Goal: Task Accomplishment & Management: Complete application form

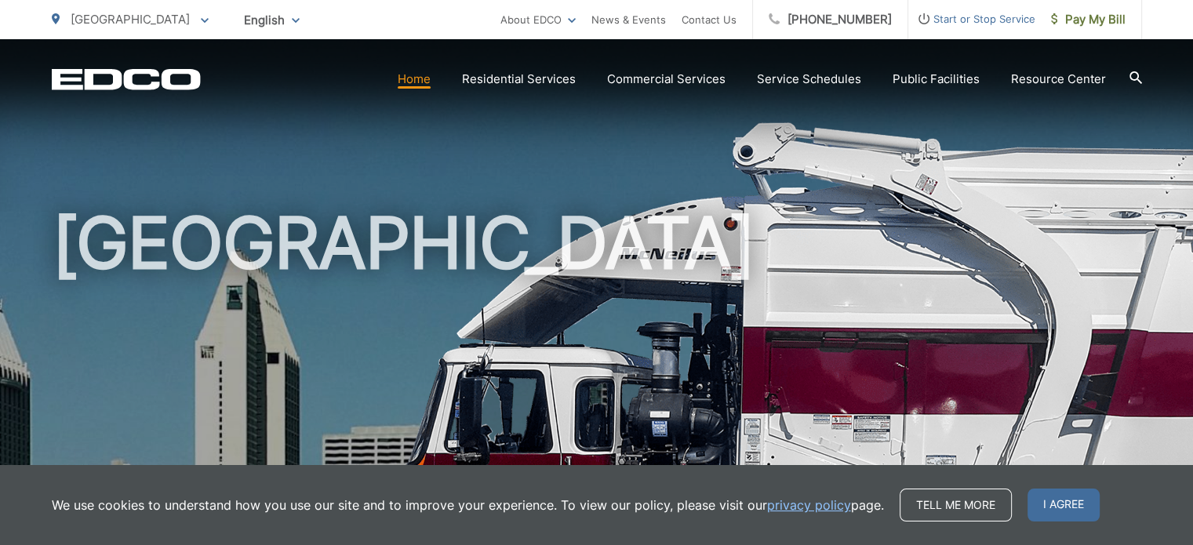
click at [998, 21] on span "Start or Stop Service" at bounding box center [971, 18] width 127 height 19
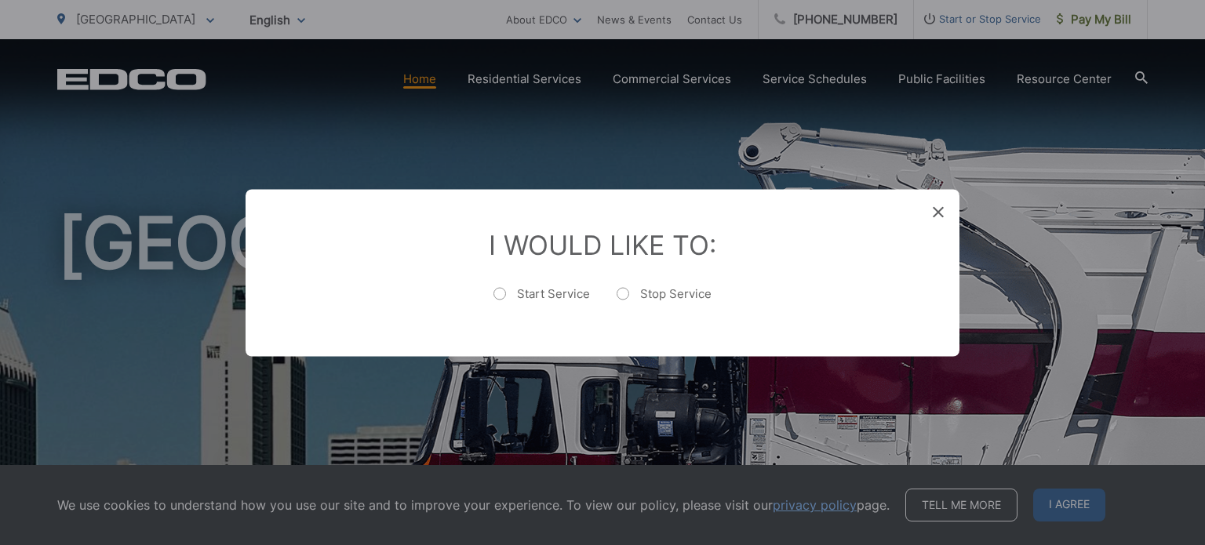
click at [511, 291] on label "Start Service" at bounding box center [541, 300] width 96 height 31
radio input "true"
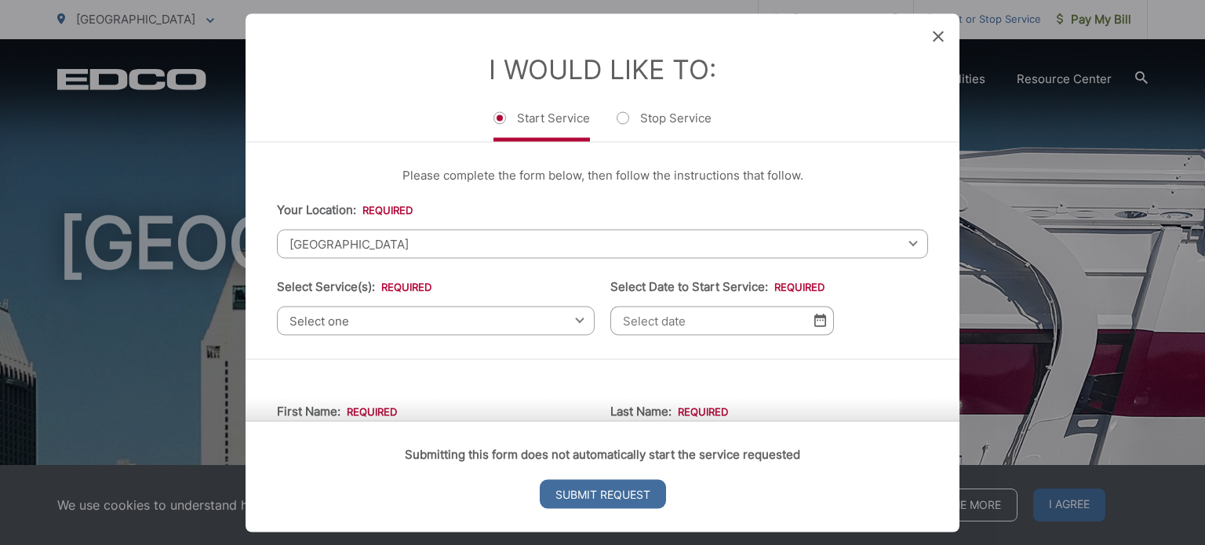
click at [569, 250] on span "[GEOGRAPHIC_DATA]" at bounding box center [602, 243] width 651 height 29
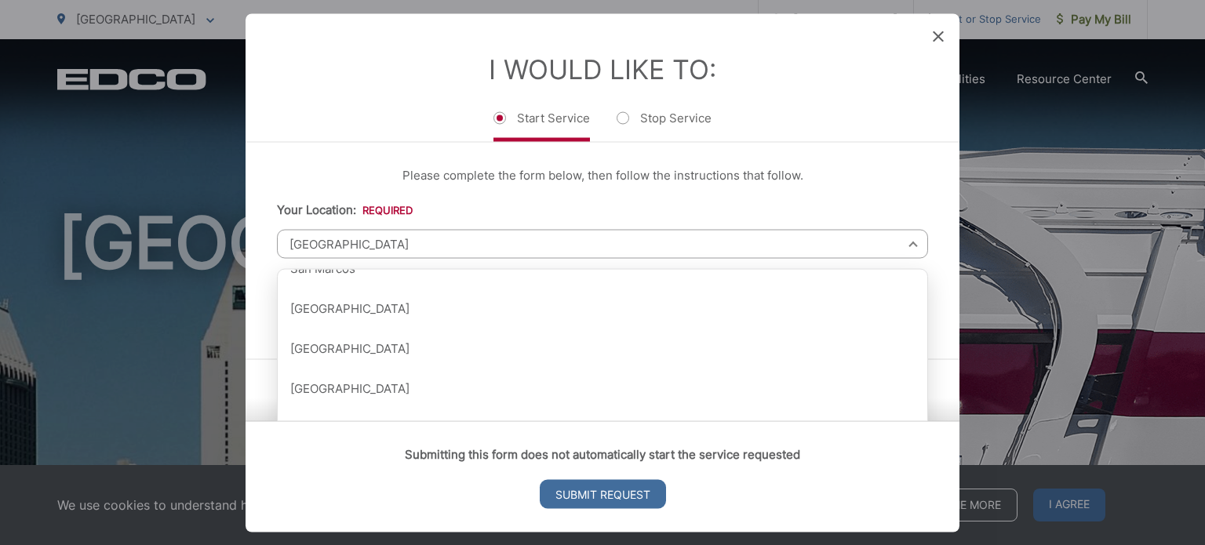
scroll to position [1957, 0]
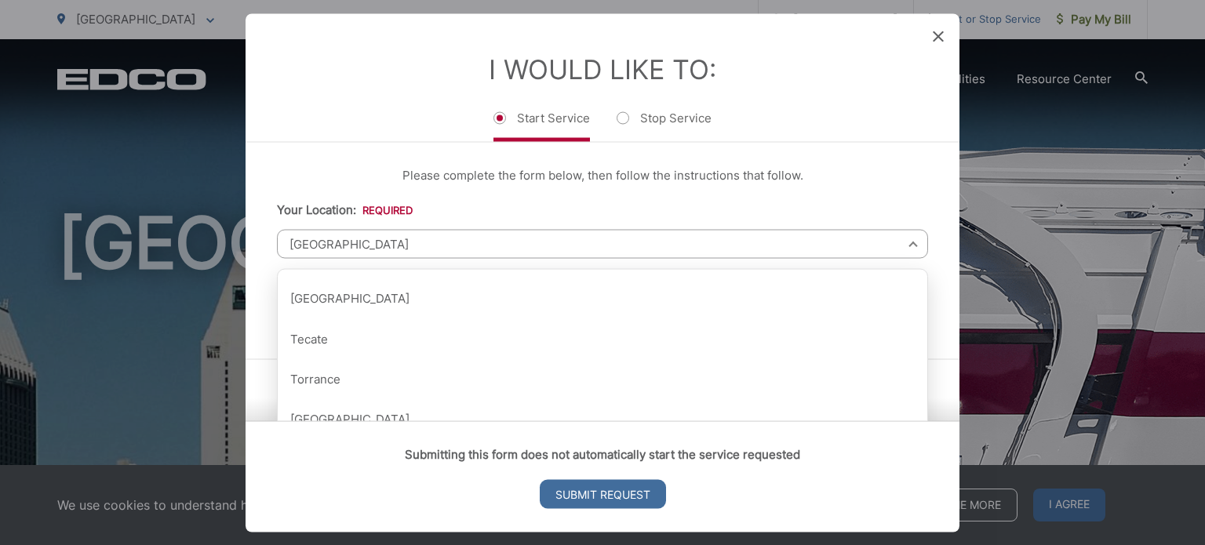
click at [314, 160] on div "Please complete the form below, then follow the instructions that follow. Your …" at bounding box center [602, 250] width 714 height 216
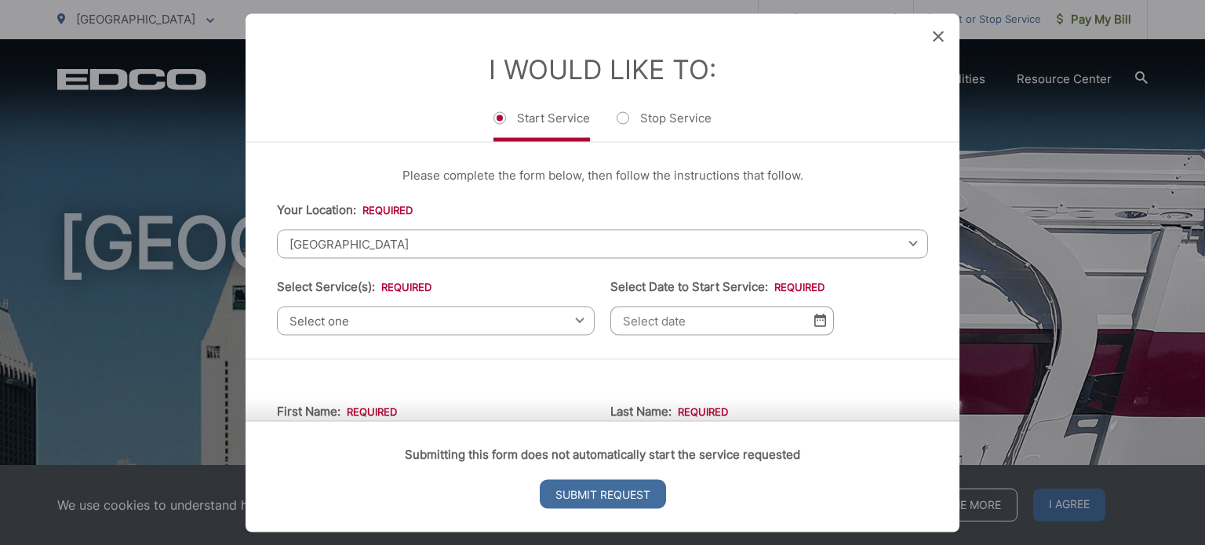
click at [411, 319] on span "Select one" at bounding box center [436, 320] width 318 height 29
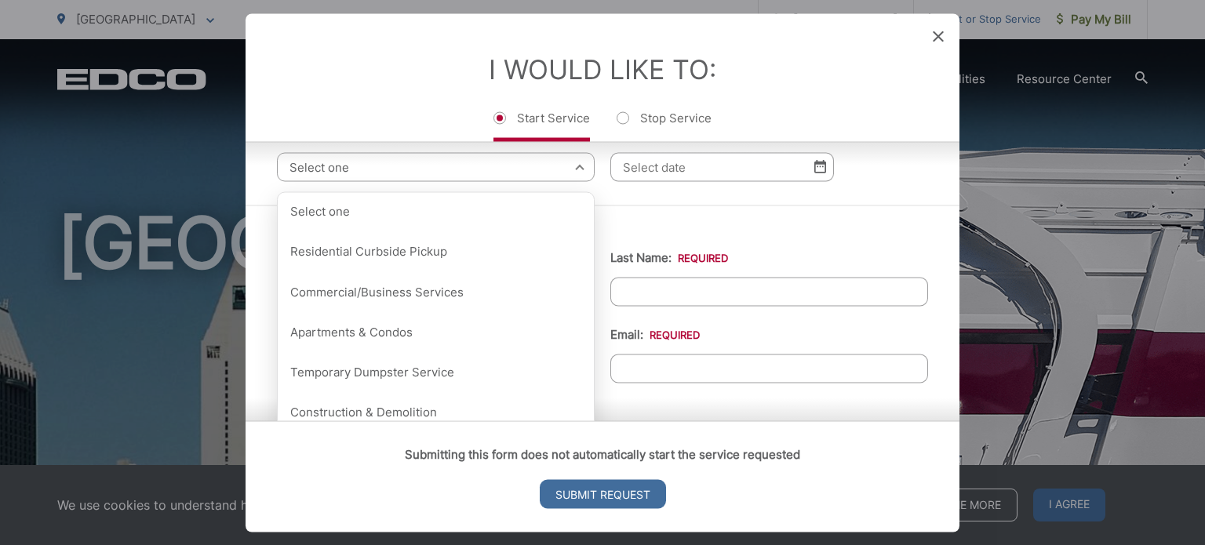
scroll to position [130, 0]
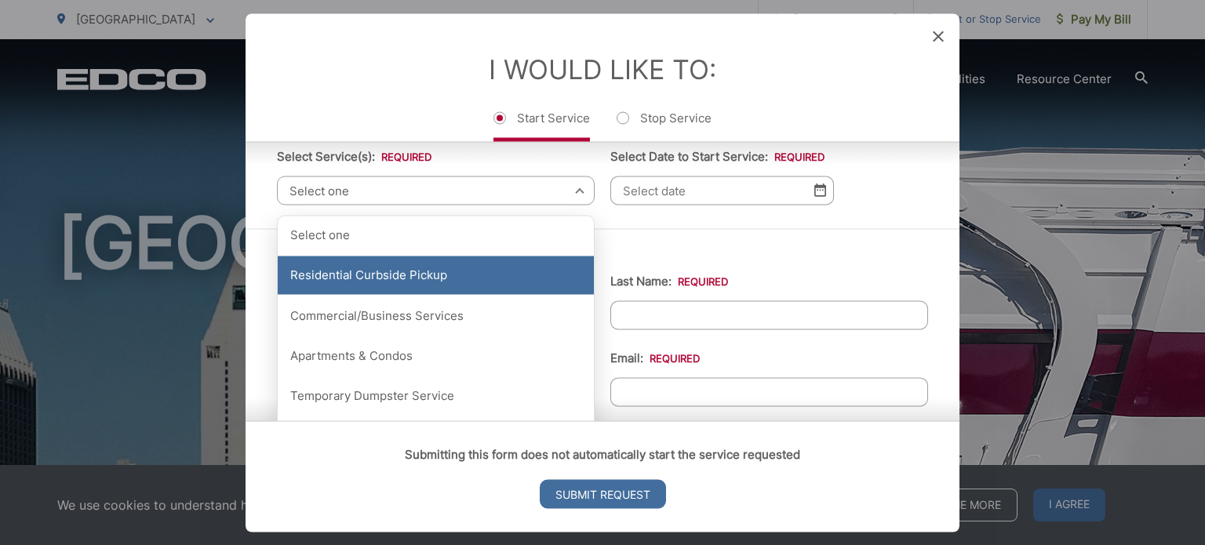
click at [408, 278] on div "Residential Curbside Pickup" at bounding box center [436, 275] width 316 height 39
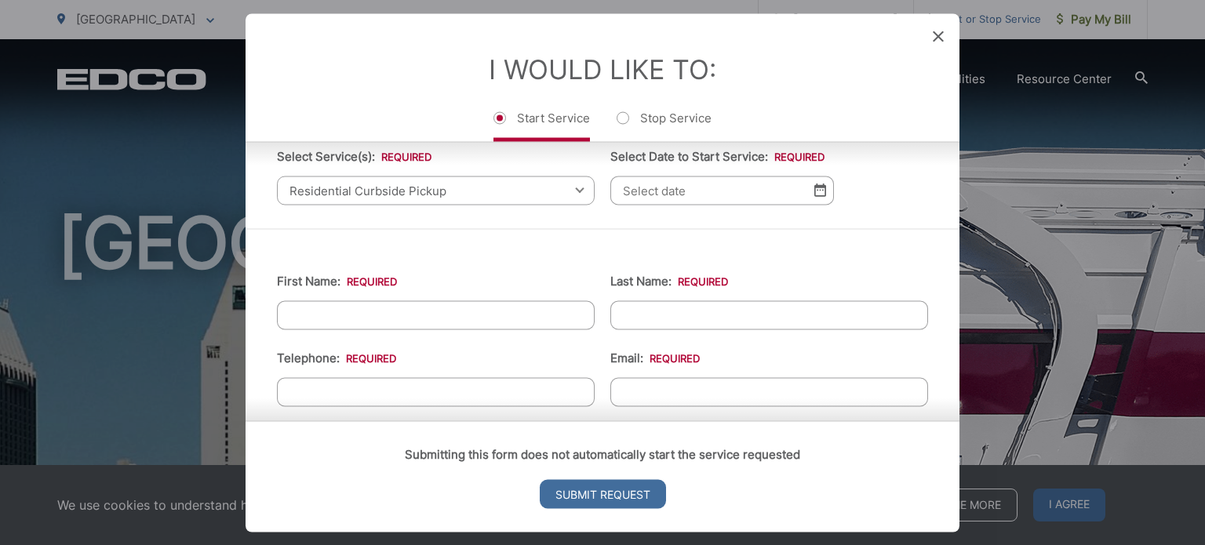
click at [814, 188] on img at bounding box center [820, 190] width 12 height 13
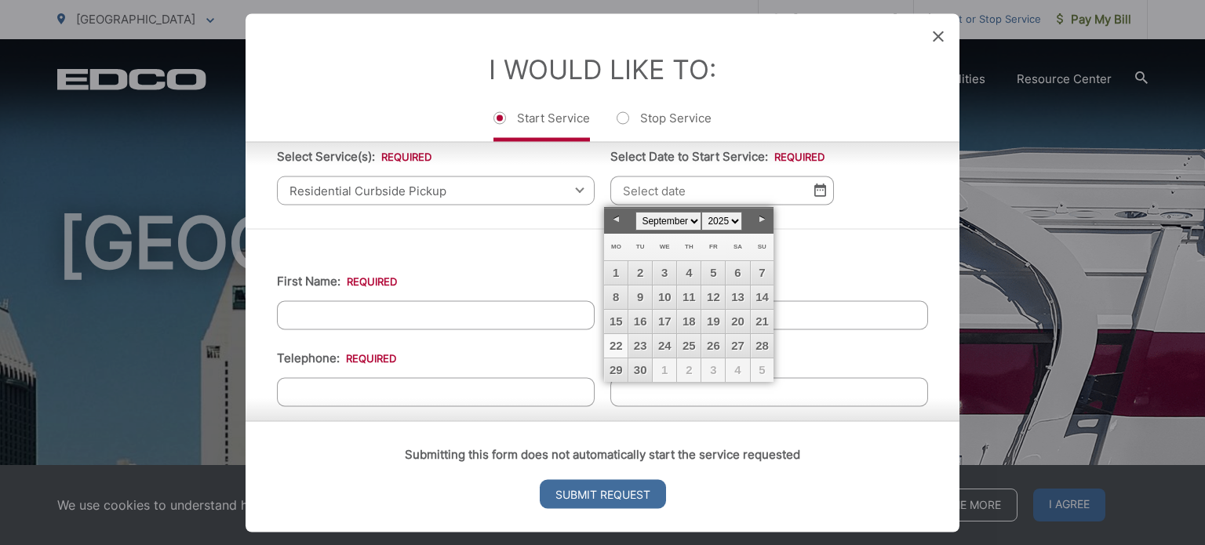
click at [616, 342] on link "22" at bounding box center [616, 346] width 24 height 24
type input "[DATE]"
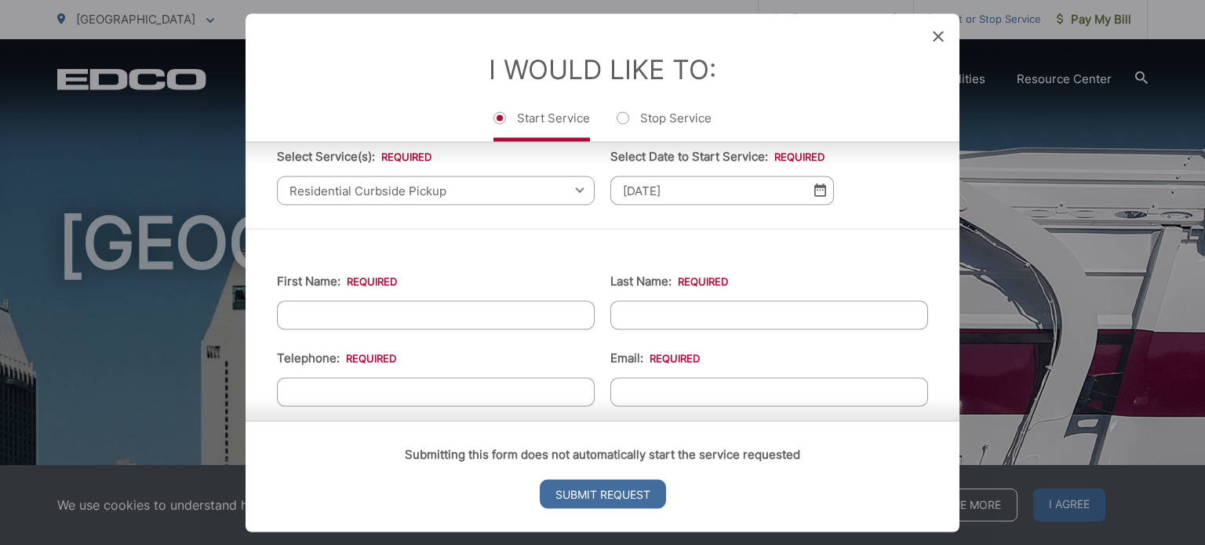
click at [391, 311] on input "First Name: *" at bounding box center [436, 314] width 318 height 29
type input "[PERSON_NAME]"
type input "[PHONE_NUMBER]"
click at [791, 388] on input "Email: *" at bounding box center [769, 391] width 318 height 29
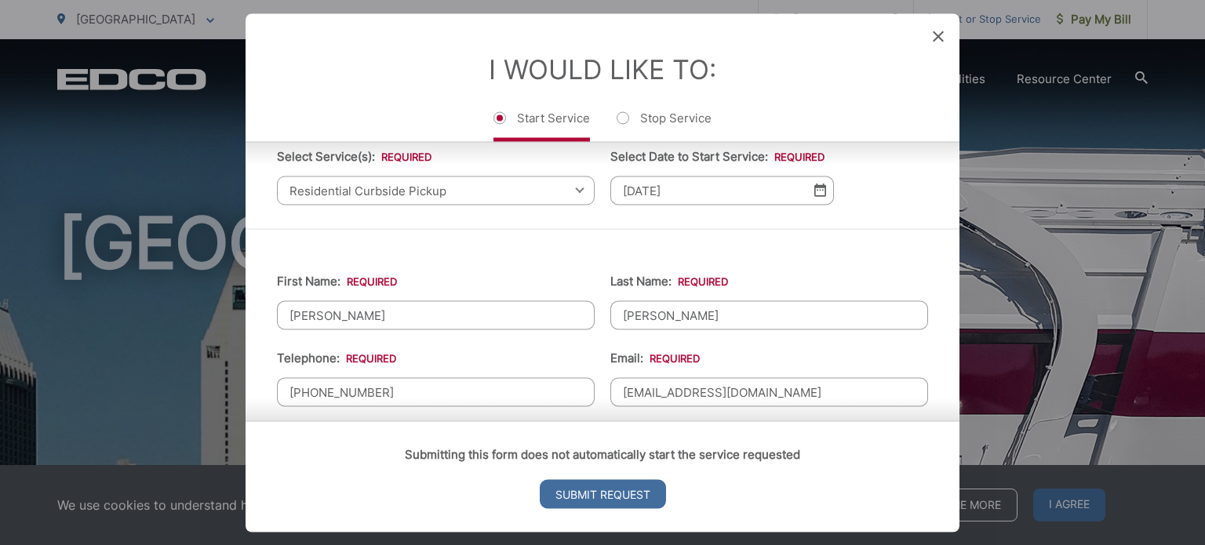
type input "[EMAIL_ADDRESS][DOMAIN_NAME]"
click at [776, 348] on li "Email: * [EMAIL_ADDRESS][DOMAIN_NAME]" at bounding box center [769, 377] width 318 height 58
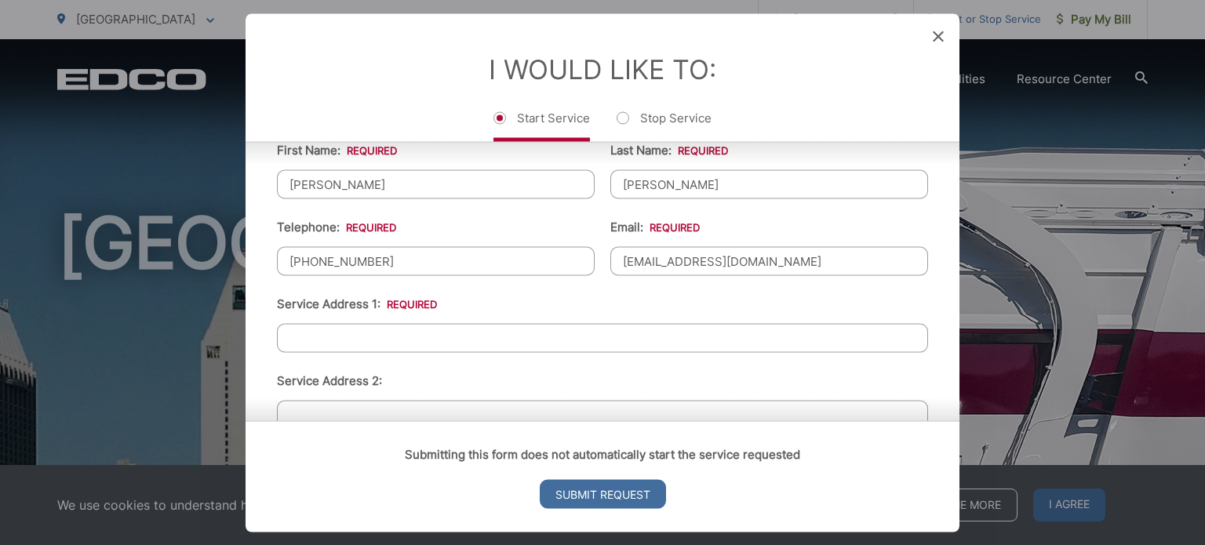
click at [649, 332] on input "Service Address 1: *" at bounding box center [602, 337] width 651 height 29
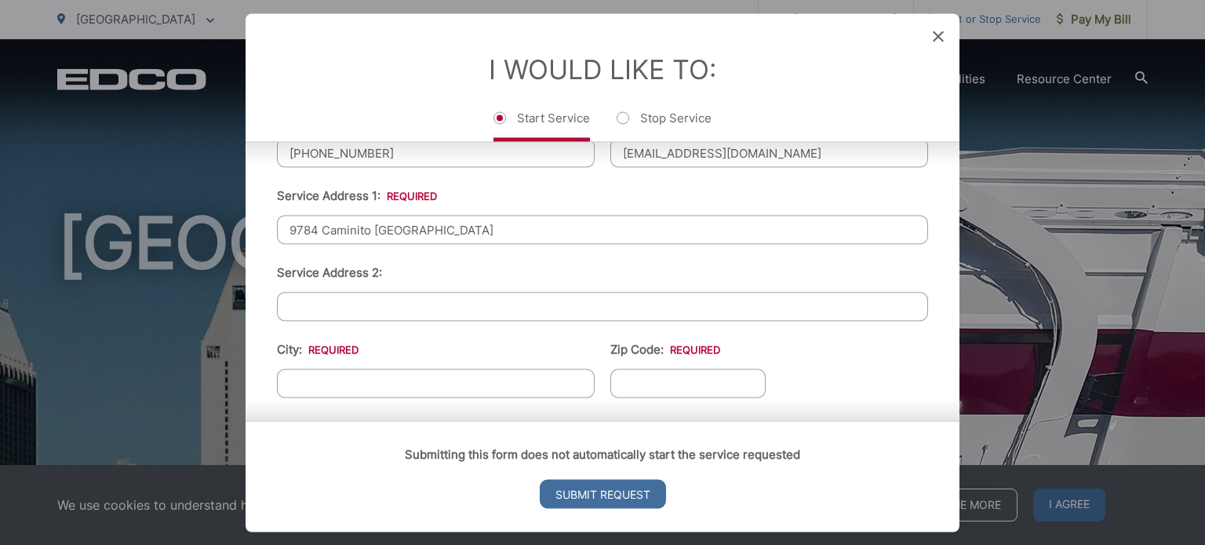
scroll to position [392, 0]
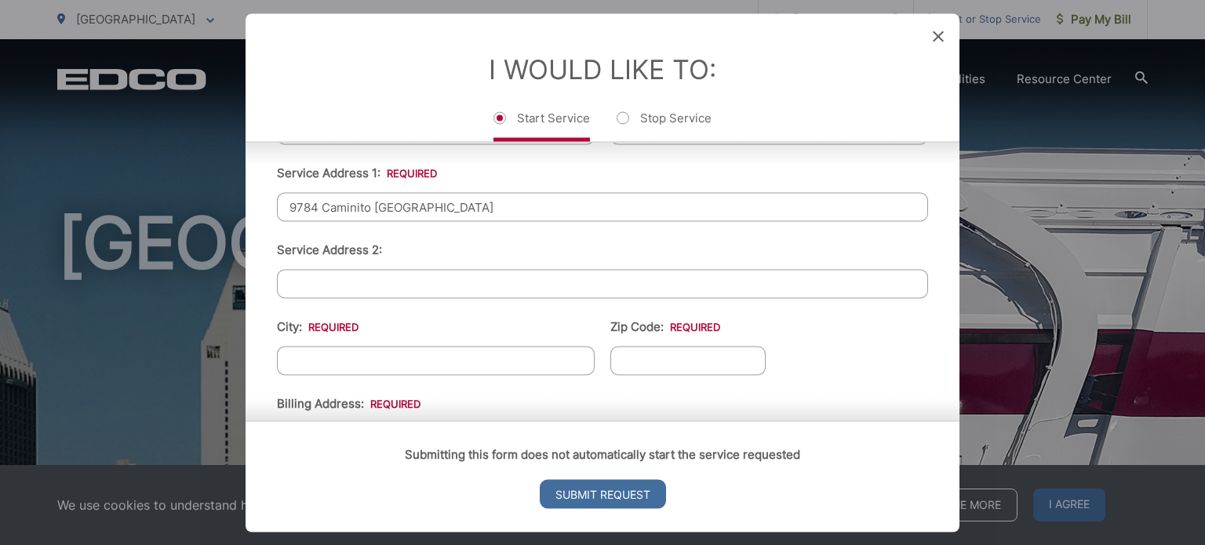
type input "9784 Caminito [GEOGRAPHIC_DATA]"
click at [501, 359] on input "City: *" at bounding box center [436, 360] width 318 height 29
click at [296, 354] on input "Sn Diego" at bounding box center [436, 360] width 318 height 29
type input "[GEOGRAPHIC_DATA]"
click at [628, 362] on input "Zip Code: *" at bounding box center [687, 360] width 155 height 29
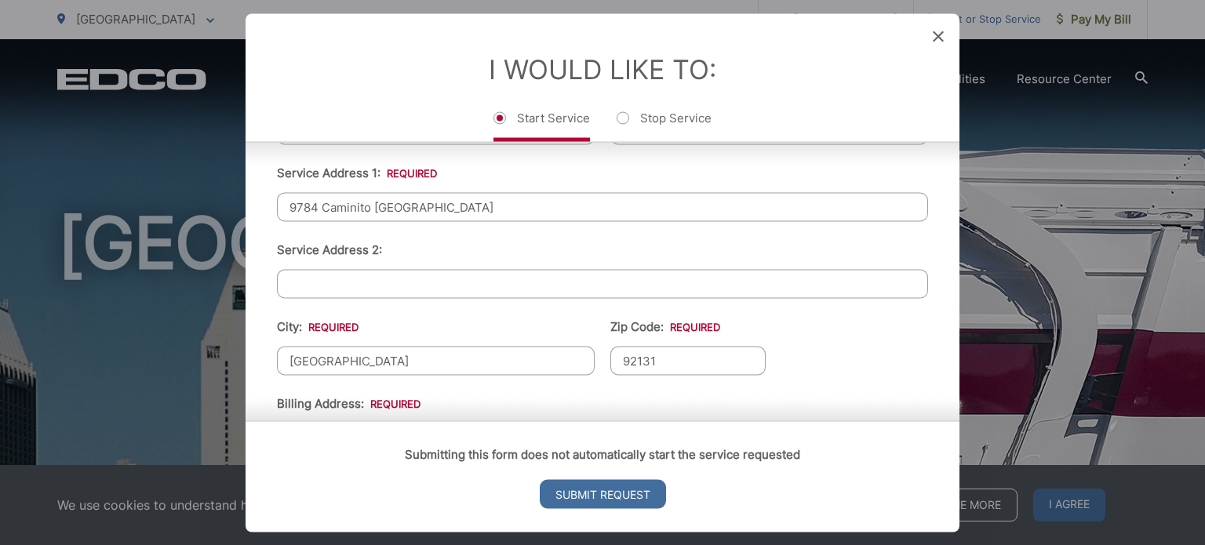
type input "92131"
click at [873, 351] on ul "First Name: * [PERSON_NAME] Last Name: * [PERSON_NAME] Telephone: * [PHONE_NUMB…" at bounding box center [602, 333] width 651 height 685
click at [831, 324] on ul "First Name: * [PERSON_NAME] Last Name: * [PERSON_NAME] Telephone: * [PHONE_NUMB…" at bounding box center [602, 333] width 651 height 685
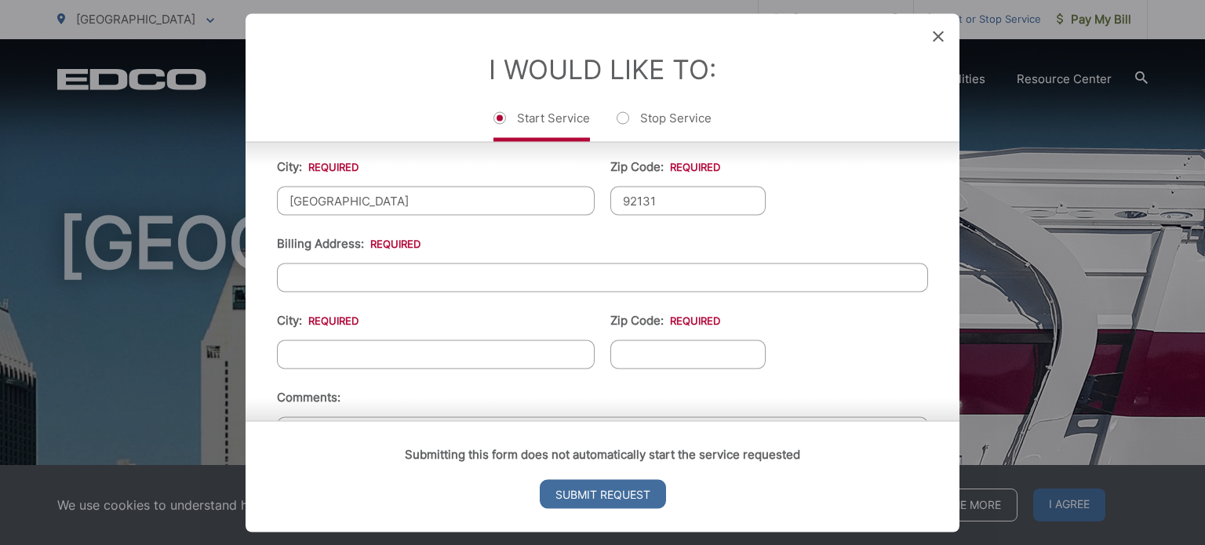
scroll to position [522, 0]
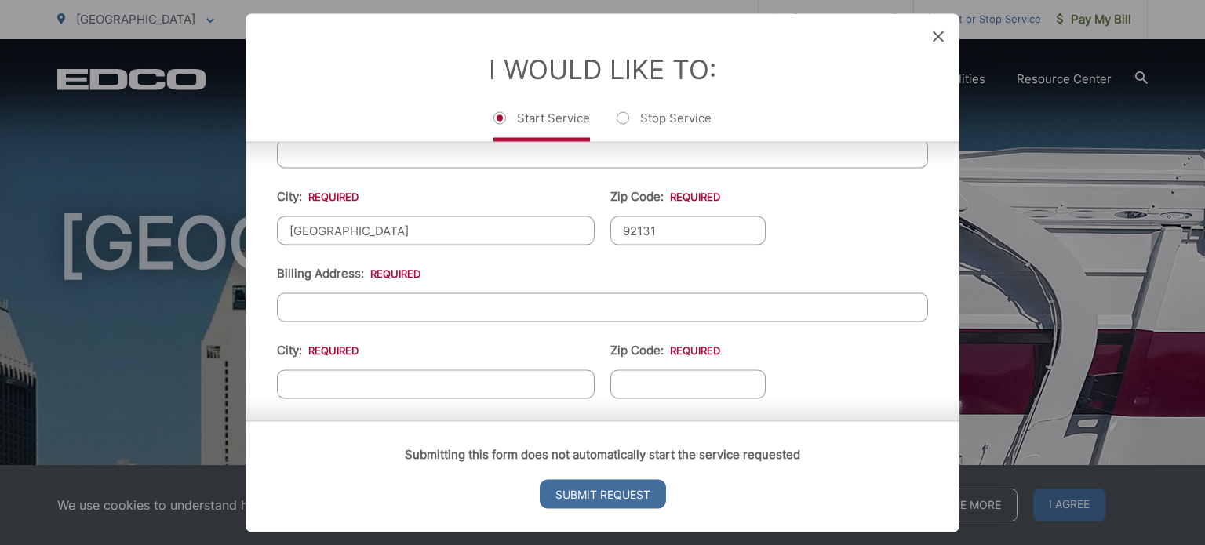
click at [473, 306] on input "Billing Address: *" at bounding box center [602, 307] width 651 height 29
type input "9784 Caminito [GEOGRAPHIC_DATA]"
click at [446, 380] on input "City: *" at bounding box center [436, 383] width 318 height 29
type input "[GEOGRAPHIC_DATA]"
click at [680, 380] on input "Zip Code: *" at bounding box center [687, 383] width 155 height 29
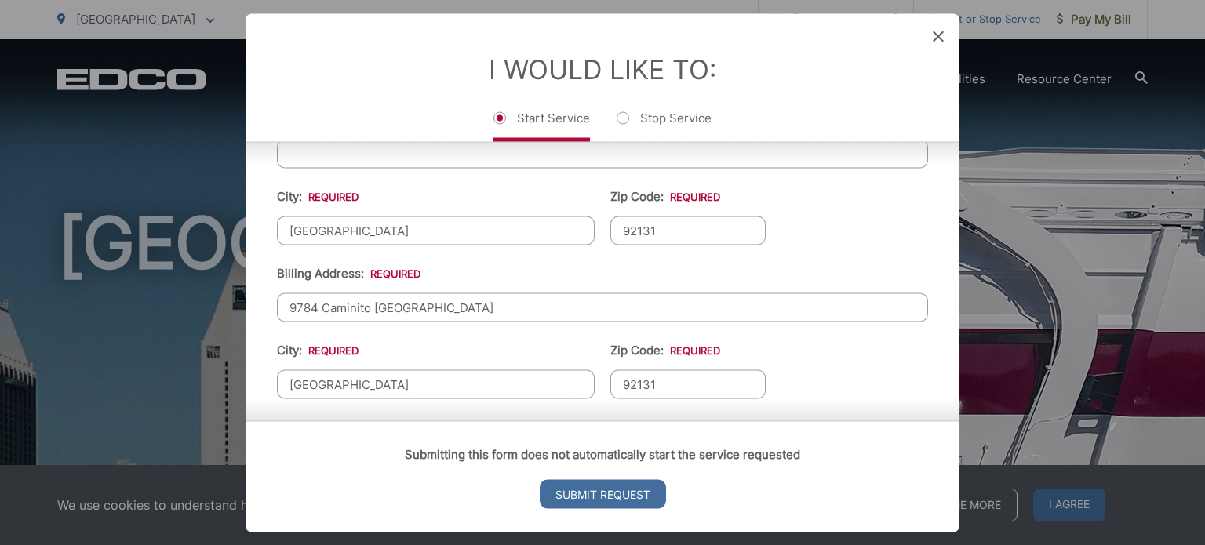
type input "92131"
click at [834, 354] on ul "First Name: * [PERSON_NAME] Last Name: * [PERSON_NAME] Telephone: * [PHONE_NUMB…" at bounding box center [602, 202] width 651 height 685
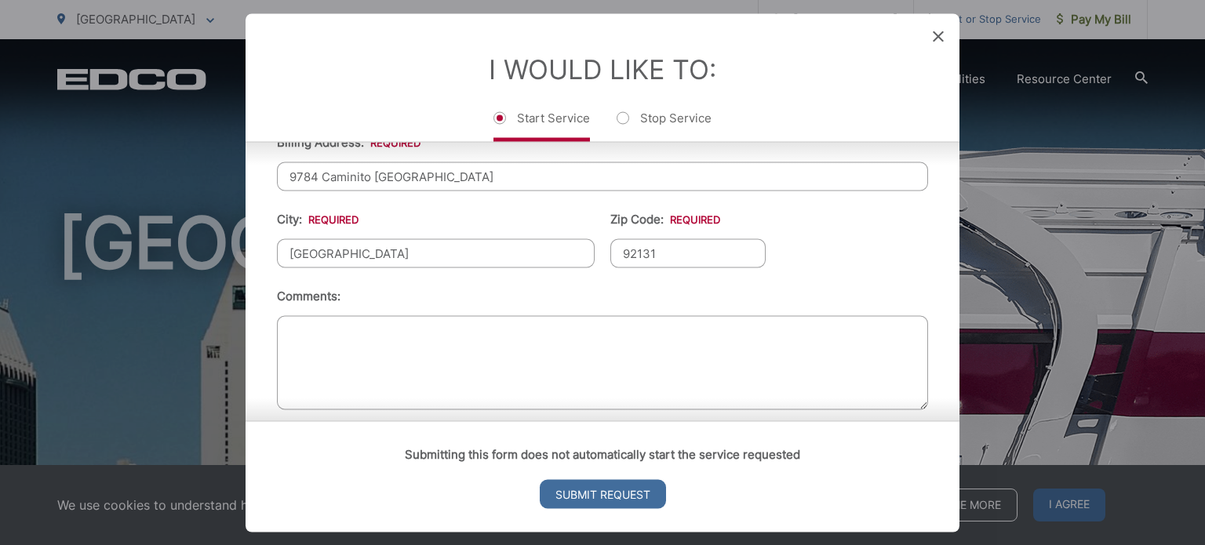
scroll to position [665, 0]
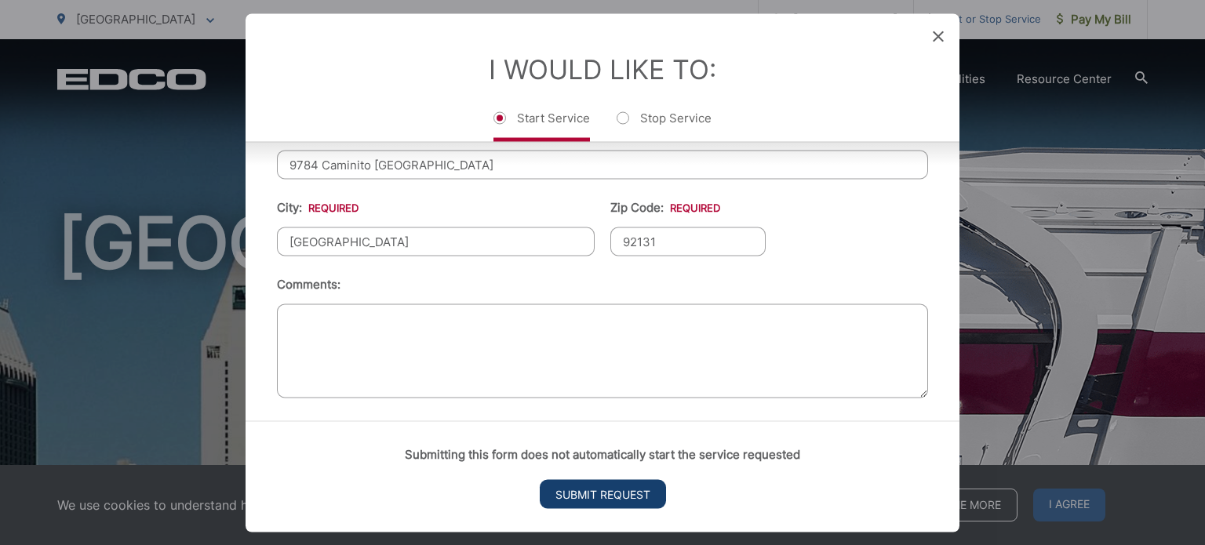
click at [615, 493] on input "Submit Request" at bounding box center [603, 493] width 126 height 29
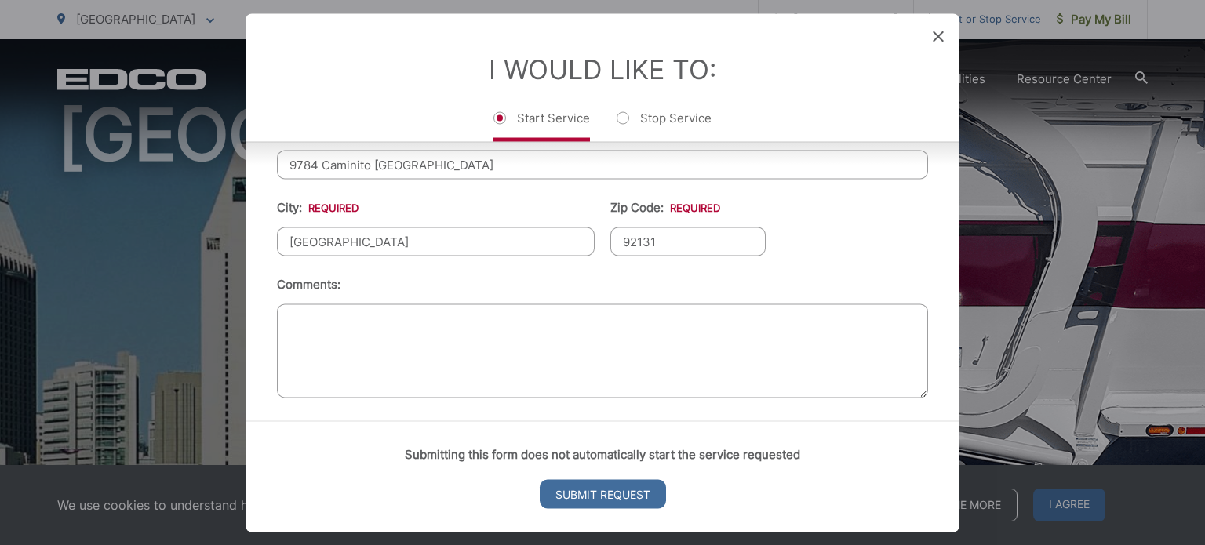
scroll to position [0, 0]
